Goal: Check status

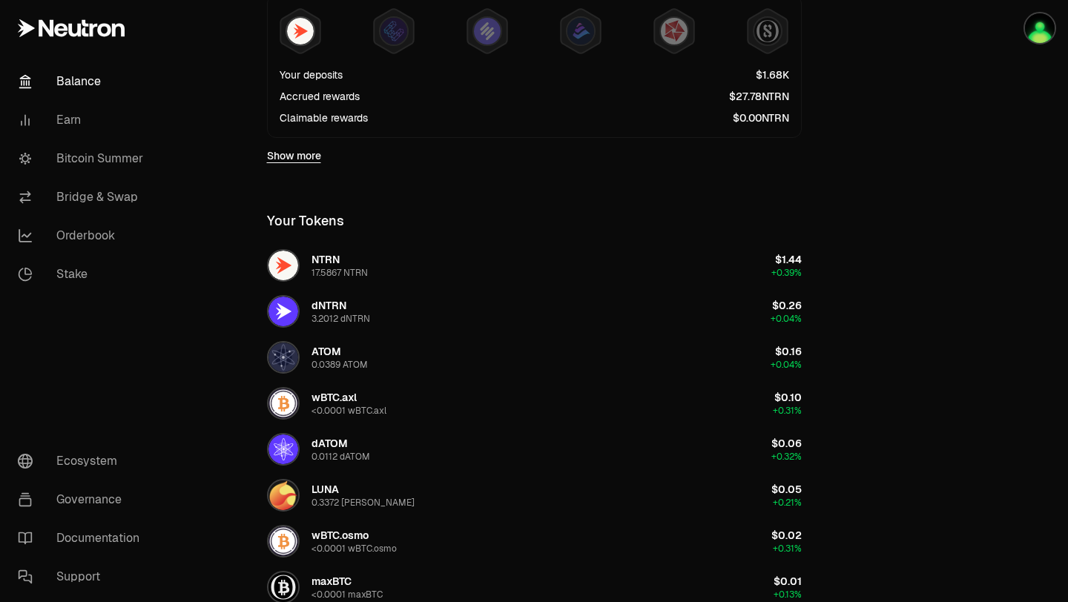
scroll to position [443, 0]
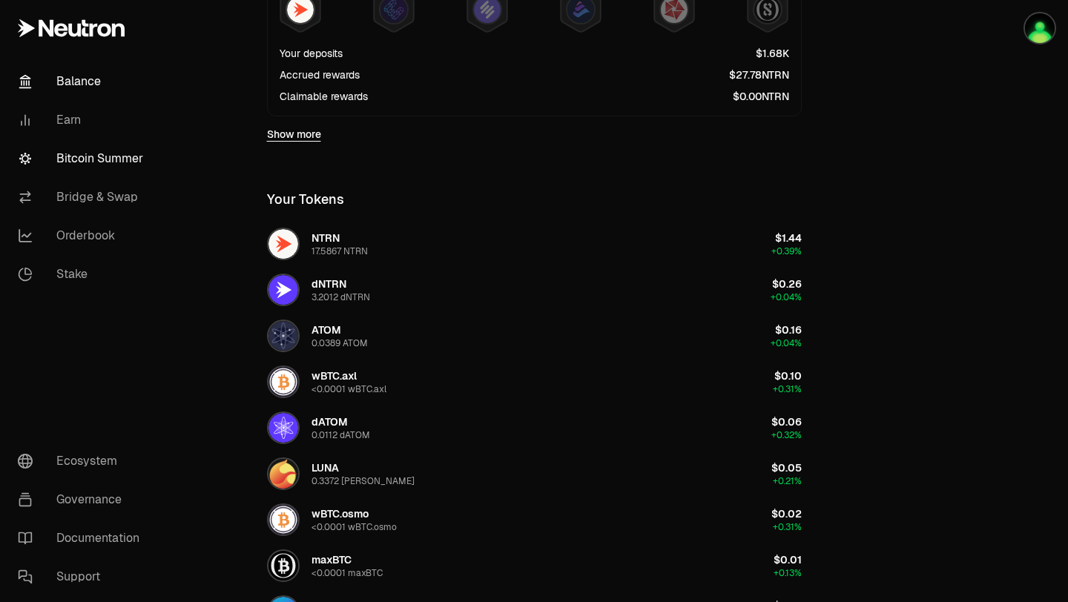
click at [128, 168] on link "Bitcoin Summer" at bounding box center [83, 158] width 154 height 39
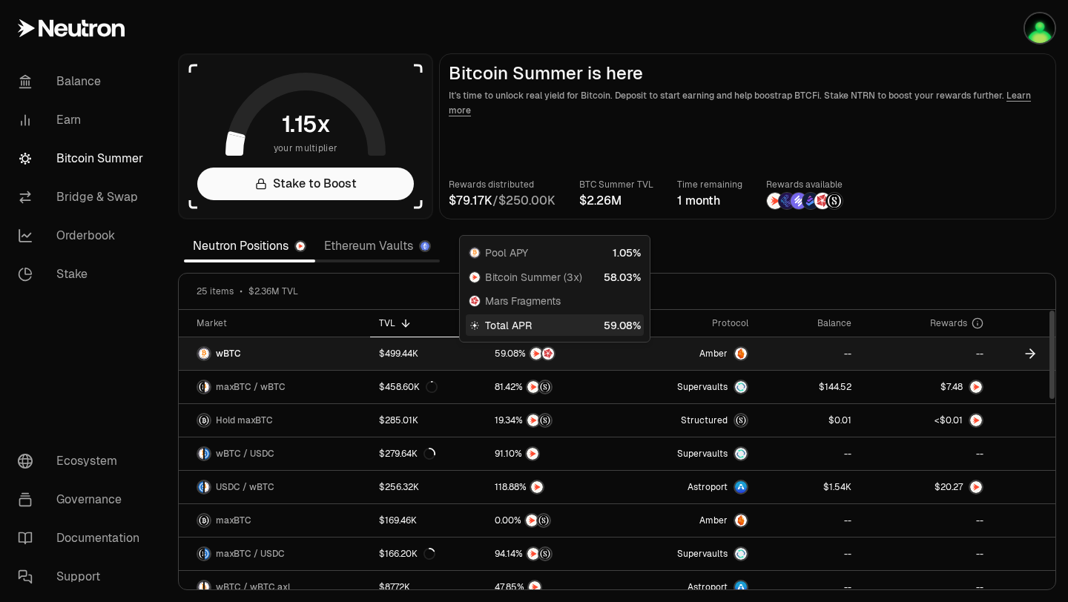
click at [457, 353] on link "$499.44K" at bounding box center [428, 353] width 116 height 33
